Goal: Information Seeking & Learning: Learn about a topic

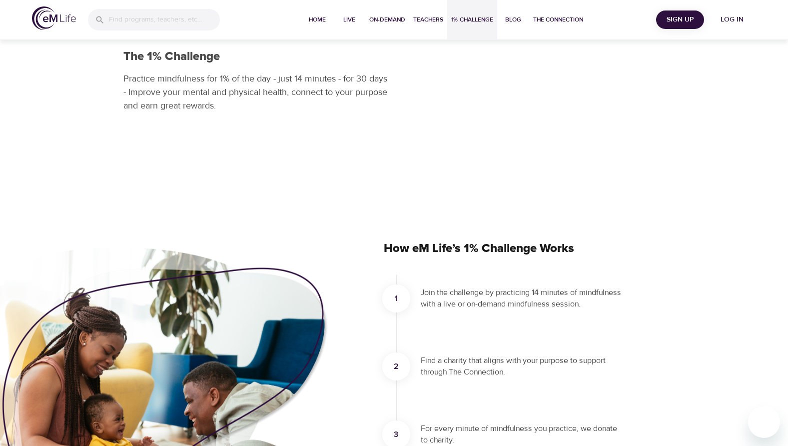
scroll to position [50, 0]
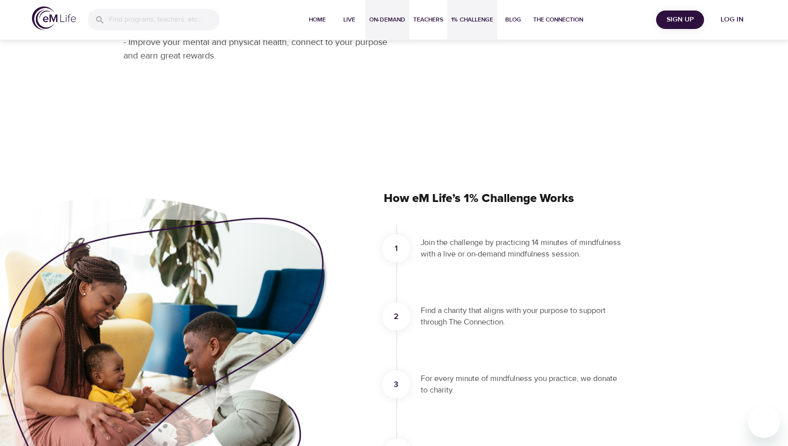
drag, startPoint x: 367, startPoint y: 18, endPoint x: 371, endPoint y: 25, distance: 8.3
click at [367, 18] on button "On-Demand" at bounding box center [387, 20] width 44 height 40
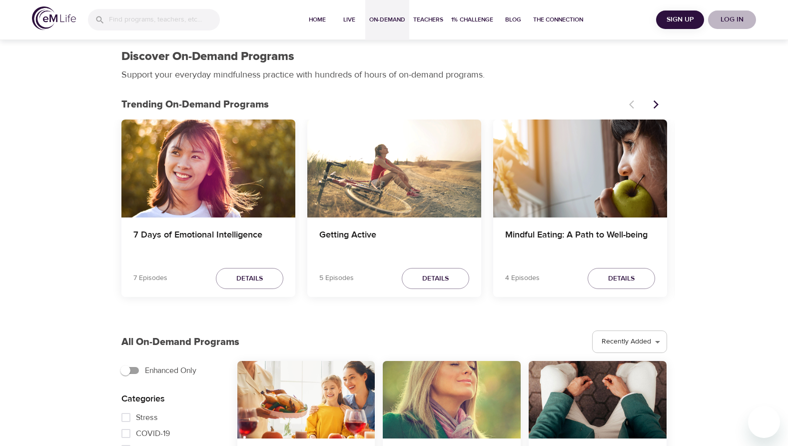
click at [731, 14] on span "Log in" at bounding box center [732, 19] width 40 height 12
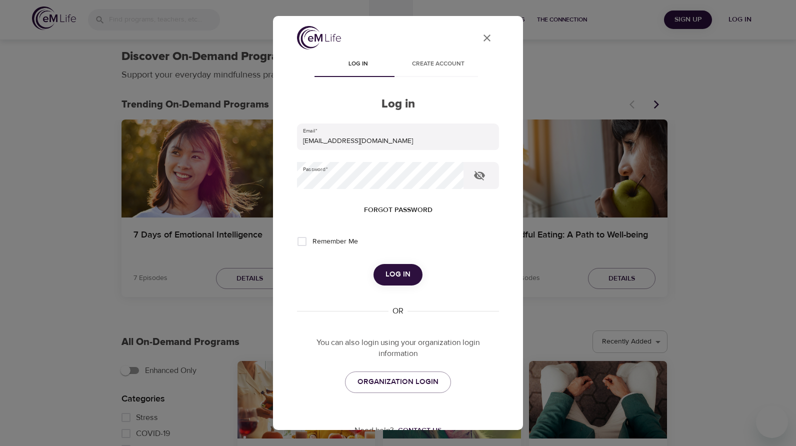
click at [402, 268] on span "Log in" at bounding box center [397, 274] width 25 height 13
select select "recommended"
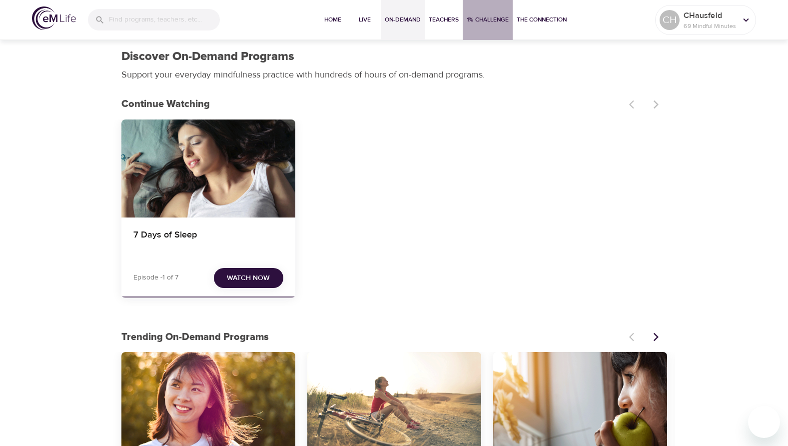
click at [497, 21] on span "1% Challenge" at bounding box center [488, 19] width 42 height 10
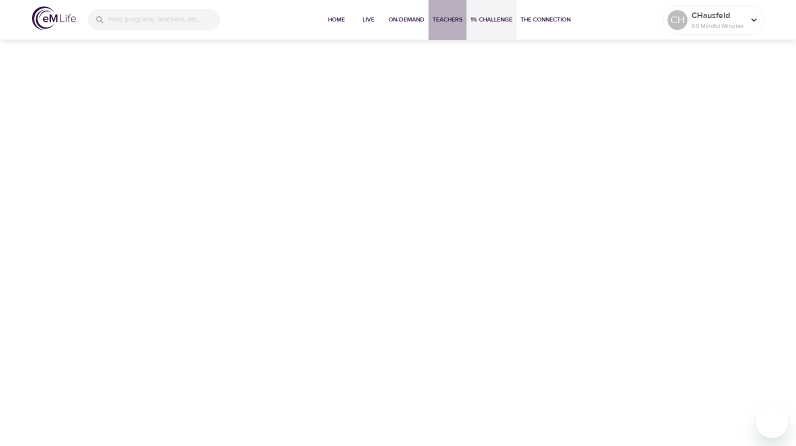
click at [440, 17] on span "Teachers" at bounding box center [447, 19] width 30 height 10
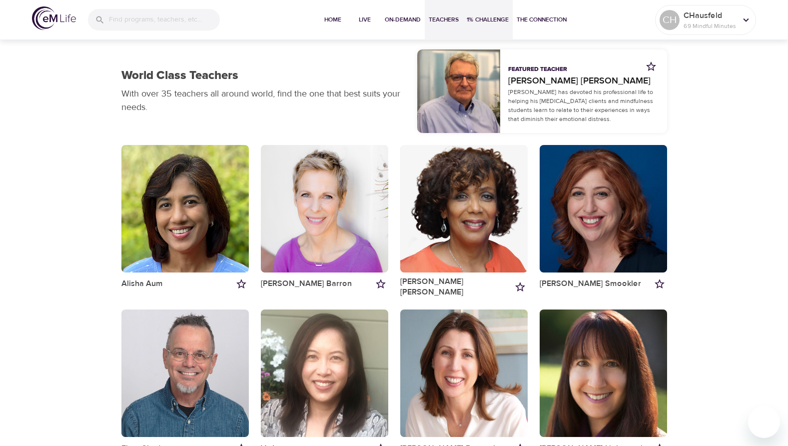
click at [492, 20] on span "1% Challenge" at bounding box center [488, 19] width 42 height 10
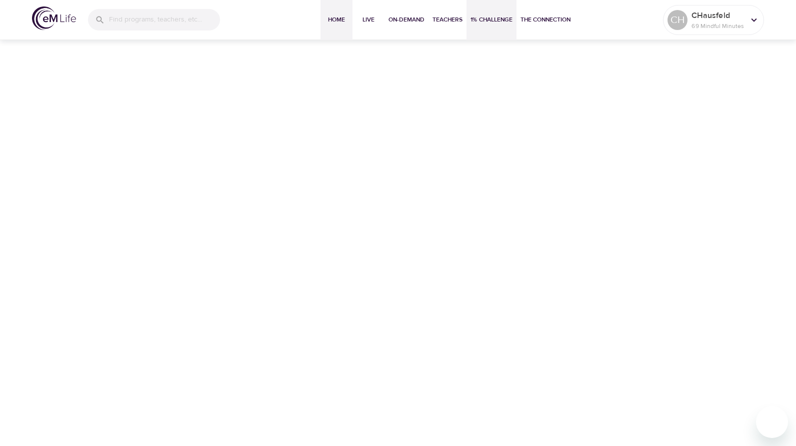
click at [344, 19] on span "Home" at bounding box center [336, 19] width 24 height 10
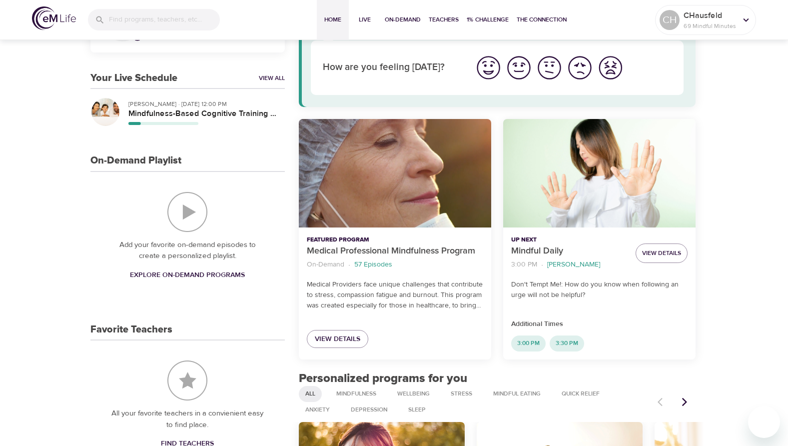
scroll to position [100, 0]
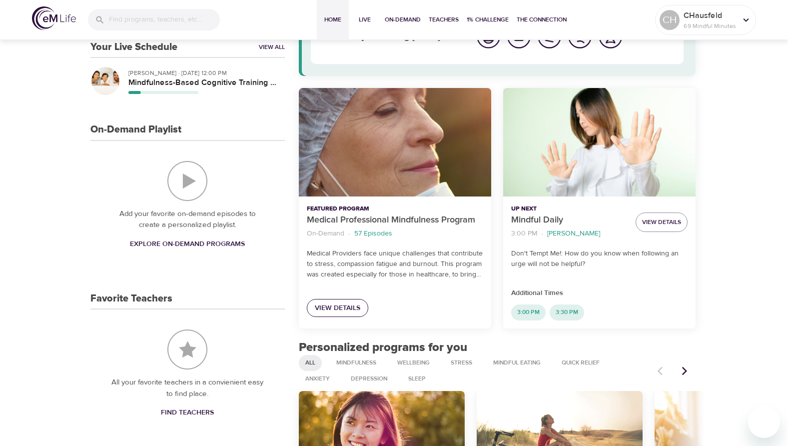
click at [333, 305] on span "View Details" at bounding box center [337, 308] width 45 height 12
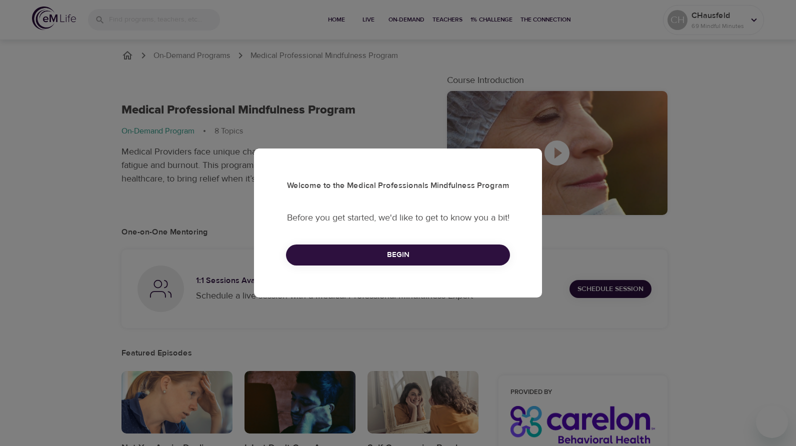
click at [398, 258] on span "Begin" at bounding box center [398, 254] width 202 height 13
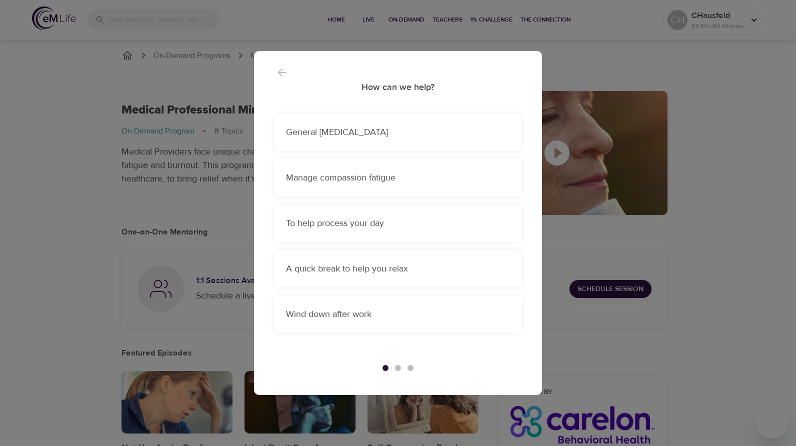
click at [357, 131] on p "General [MEDICAL_DATA]" at bounding box center [398, 131] width 224 height 13
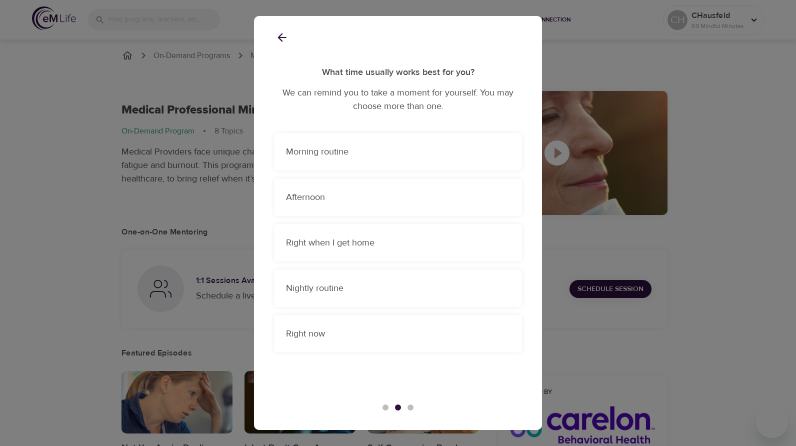
click at [343, 155] on p "Morning routine" at bounding box center [398, 151] width 224 height 13
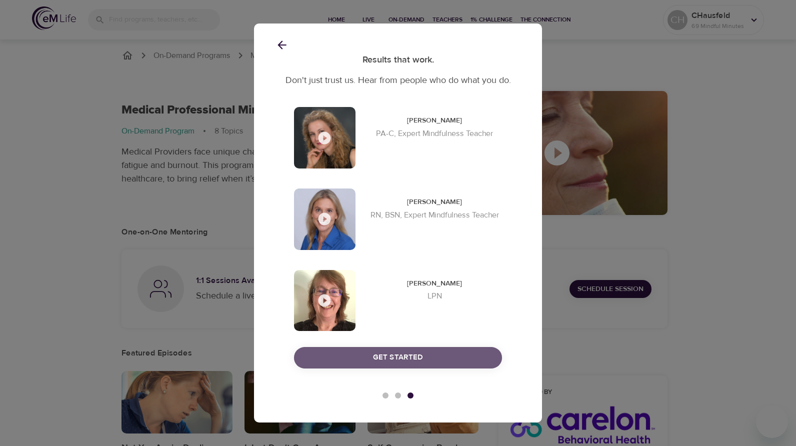
click at [437, 360] on span "Get Started" at bounding box center [398, 357] width 186 height 13
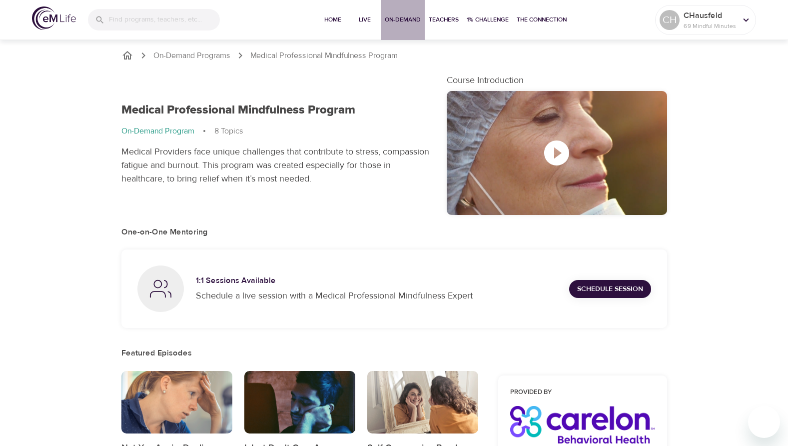
click at [385, 21] on span "On-Demand" at bounding box center [403, 19] width 36 height 10
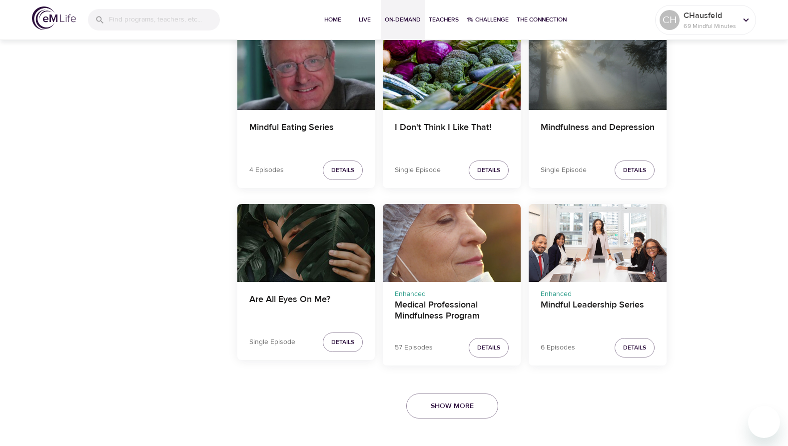
scroll to position [1939, 0]
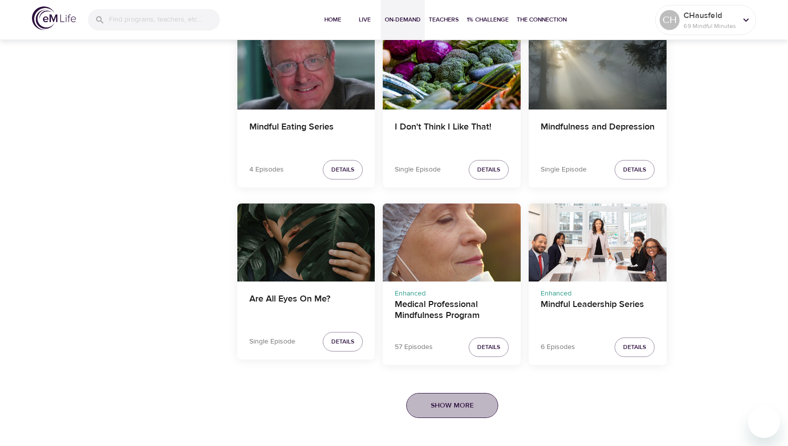
click at [442, 405] on span "Show More" at bounding box center [452, 405] width 43 height 12
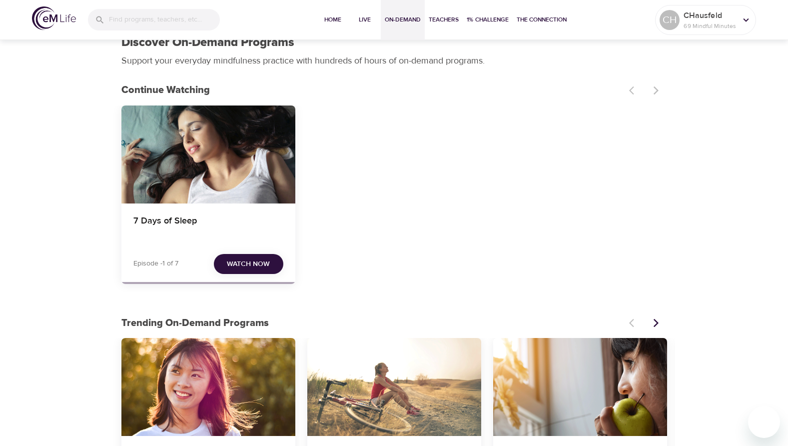
scroll to position [0, 0]
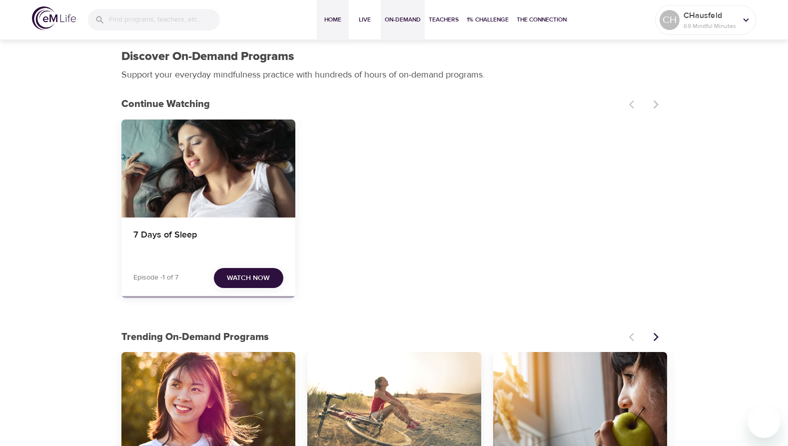
click at [328, 20] on span "Home" at bounding box center [333, 19] width 24 height 10
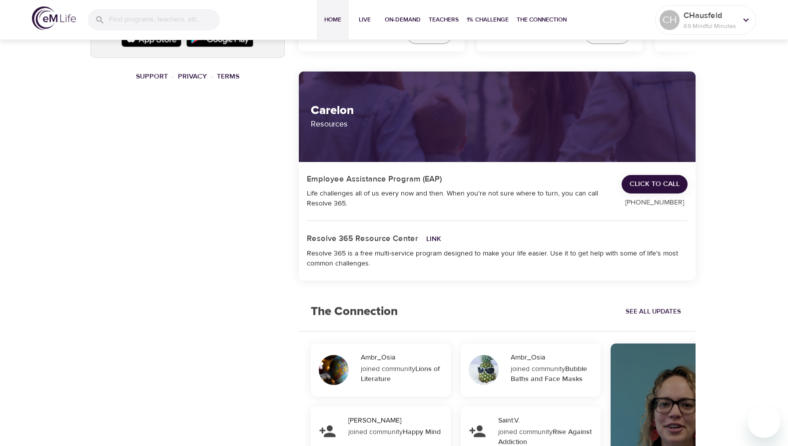
scroll to position [400, 0]
